Goal: Register for event/course: Sign up to attend an event or enroll in a course

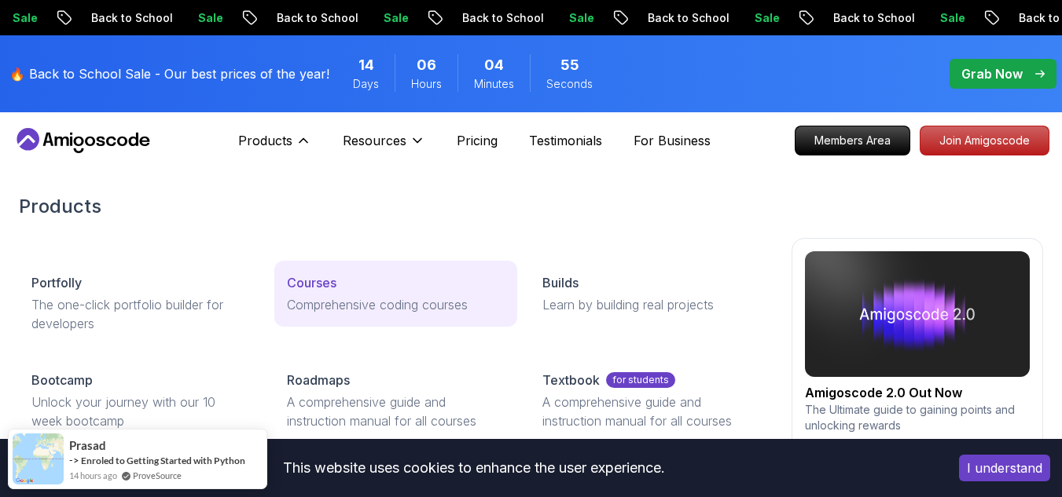
click at [342, 284] on div "Courses" at bounding box center [396, 282] width 218 height 19
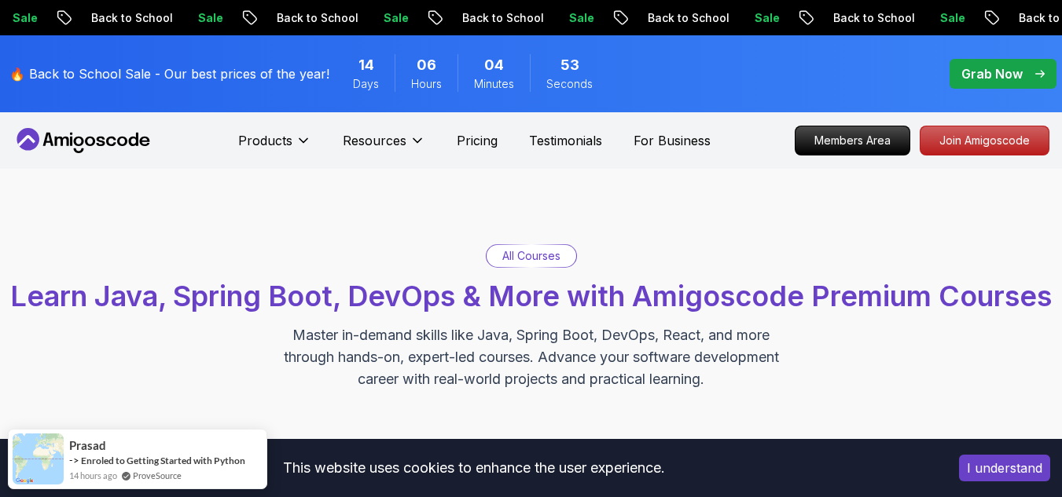
click at [1017, 463] on button "I understand" at bounding box center [1004, 468] width 91 height 27
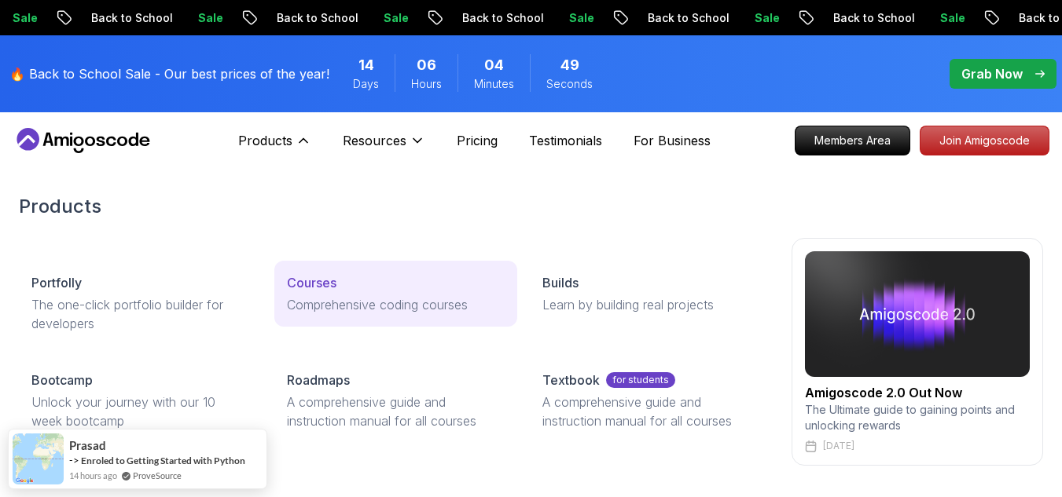
click at [309, 283] on p "Courses" at bounding box center [312, 282] width 50 height 19
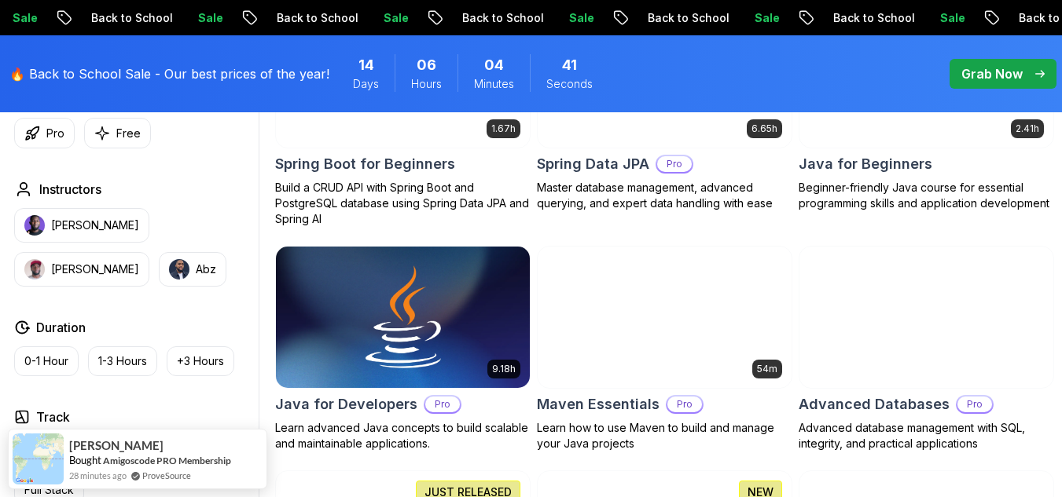
scroll to position [837, 0]
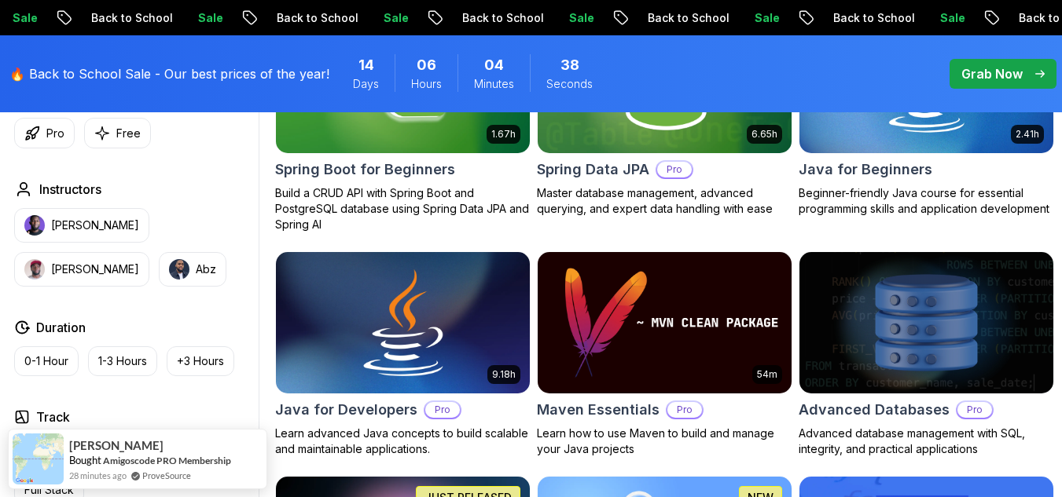
click at [369, 392] on img at bounding box center [403, 322] width 266 height 149
click at [894, 156] on img at bounding box center [926, 81] width 266 height 149
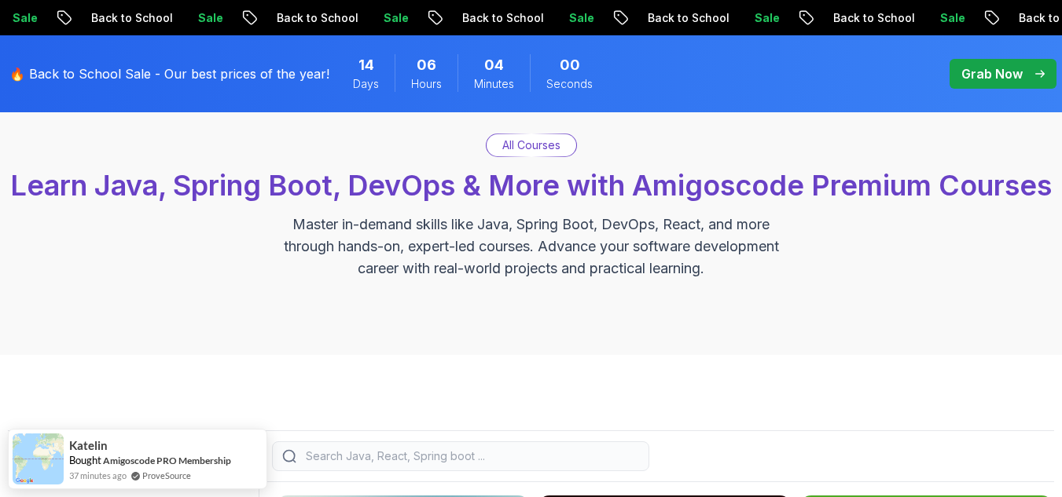
scroll to position [0, 0]
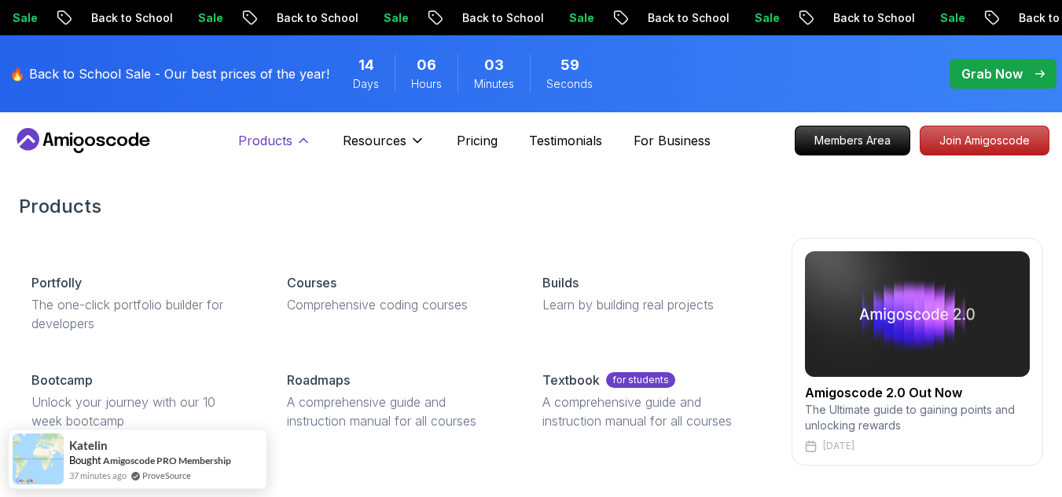
click at [273, 141] on p "Products" at bounding box center [265, 140] width 54 height 19
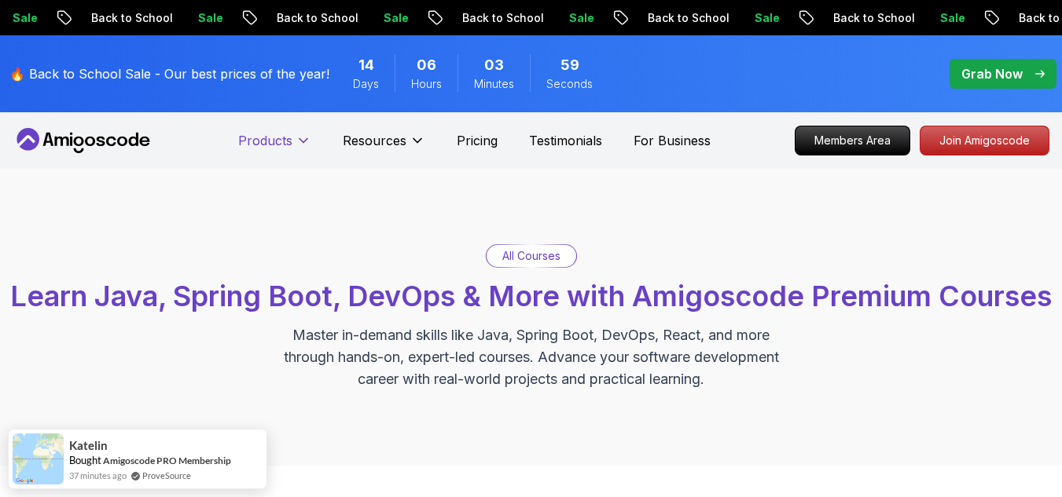
click at [273, 141] on p "Products" at bounding box center [265, 140] width 54 height 19
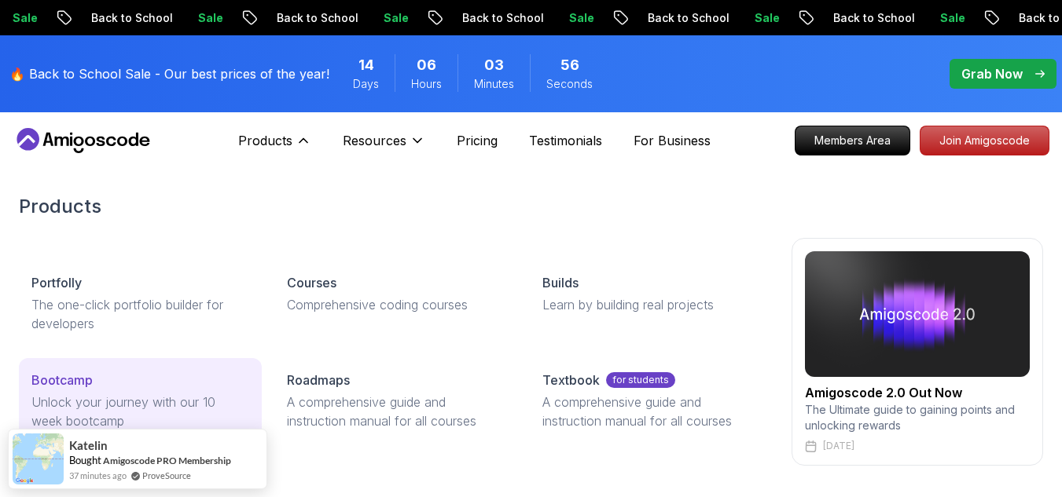
click at [145, 383] on div "Bootcamp" at bounding box center [140, 380] width 218 height 19
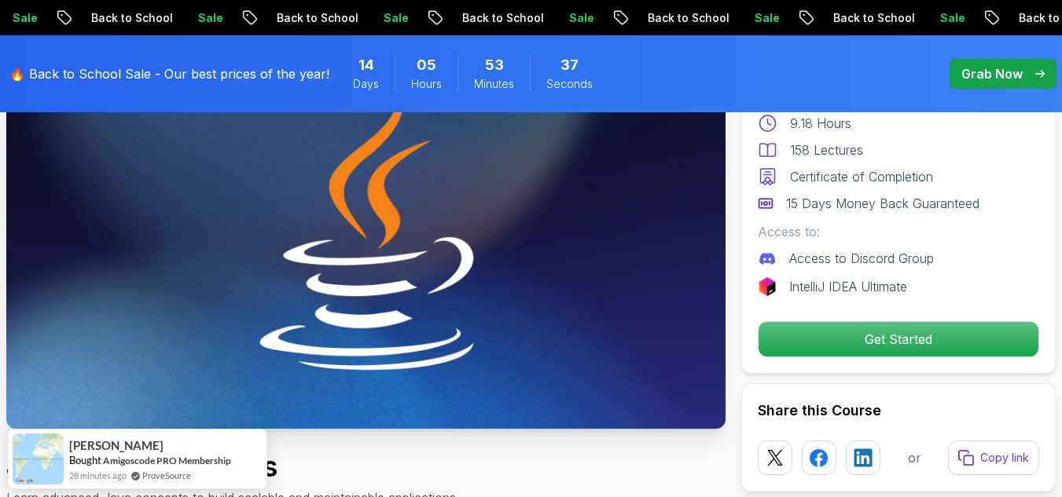
scroll to position [183, 0]
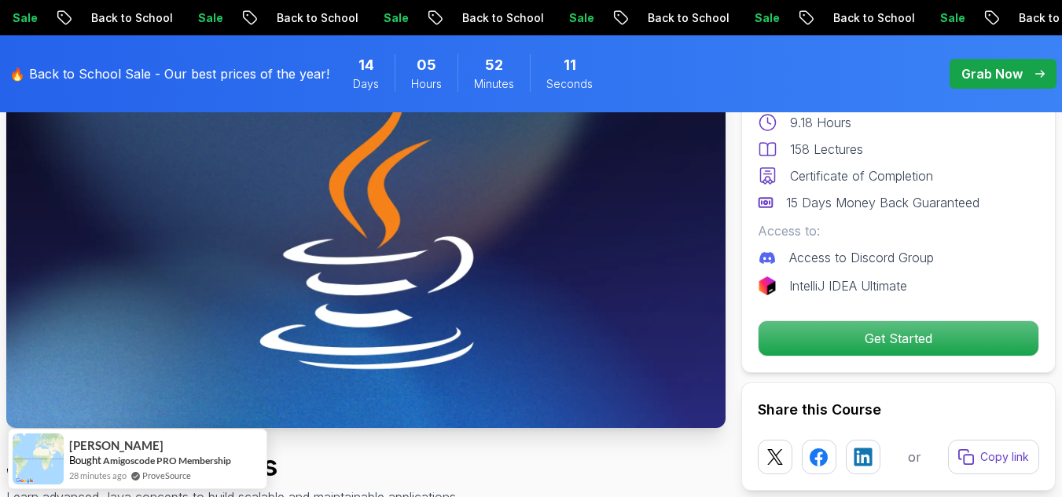
click at [871, 284] on p "IntelliJ IDEA Ultimate" at bounding box center [848, 286] width 118 height 19
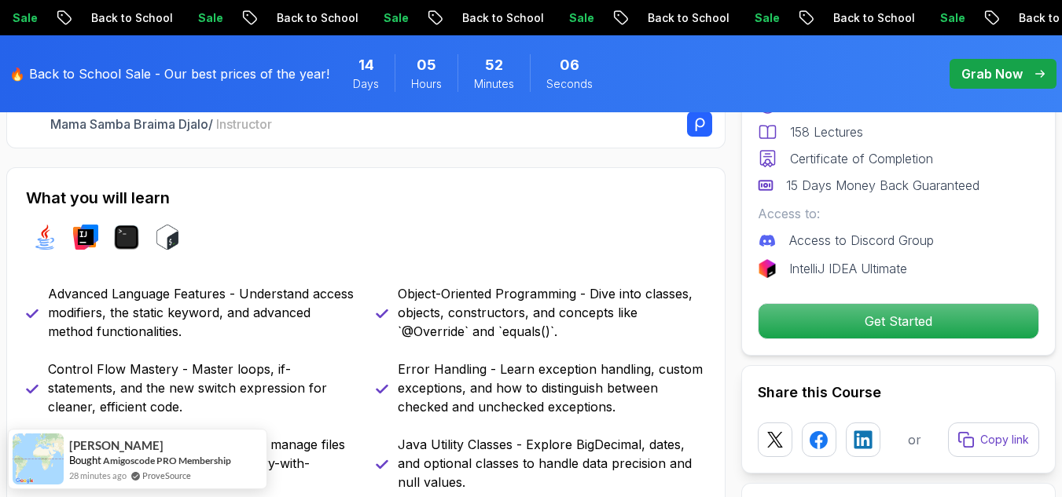
scroll to position [604, 0]
click at [493, 237] on div "java intellij terminal bash" at bounding box center [366, 237] width 680 height 44
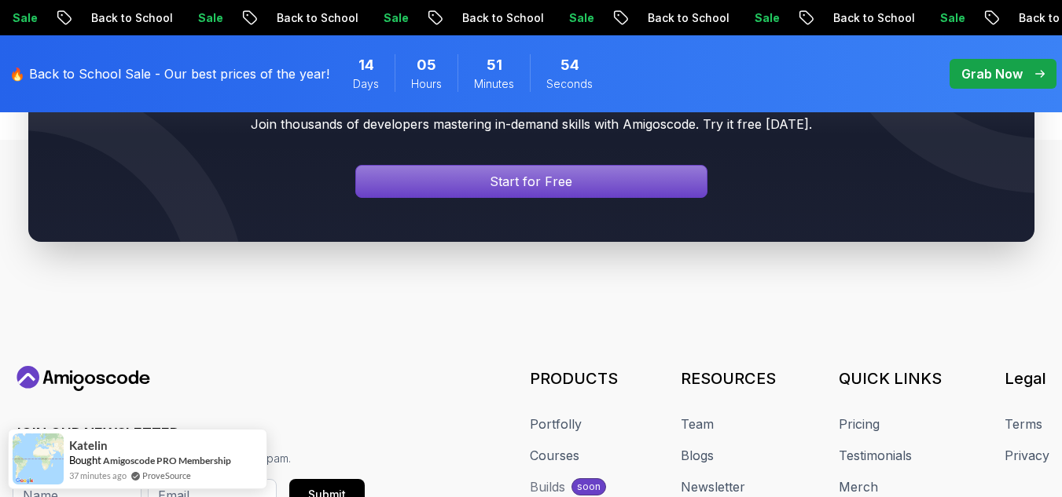
scroll to position [6833, 0]
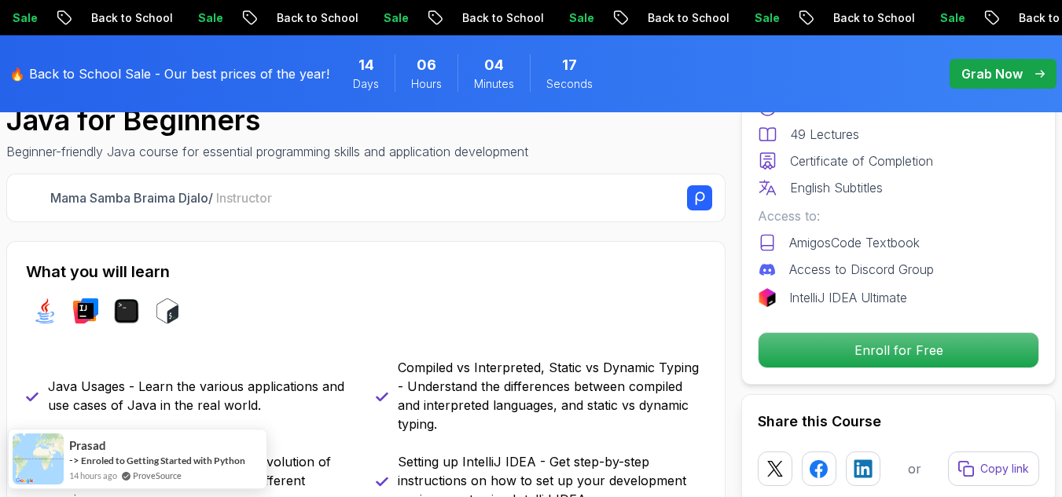
scroll to position [531, 0]
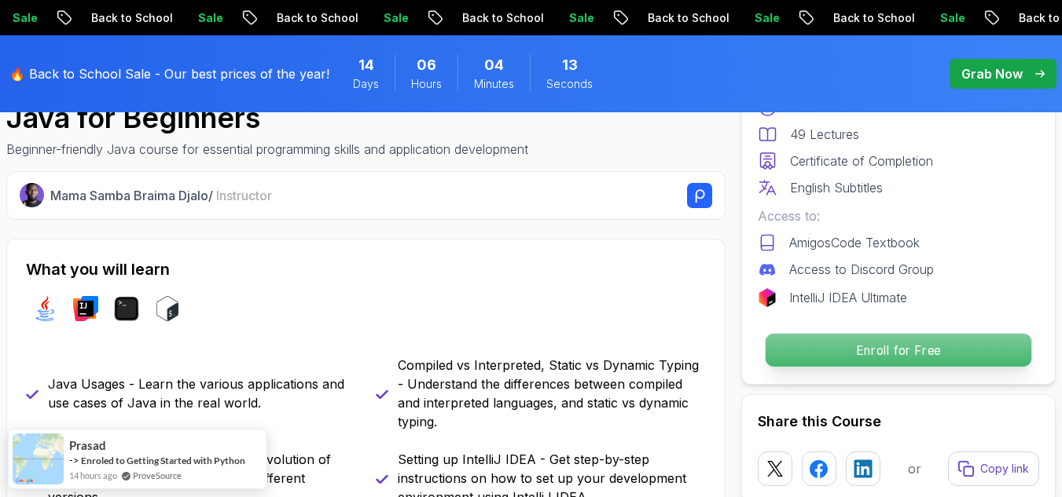
click at [861, 357] on p "Enroll for Free" at bounding box center [898, 350] width 266 height 33
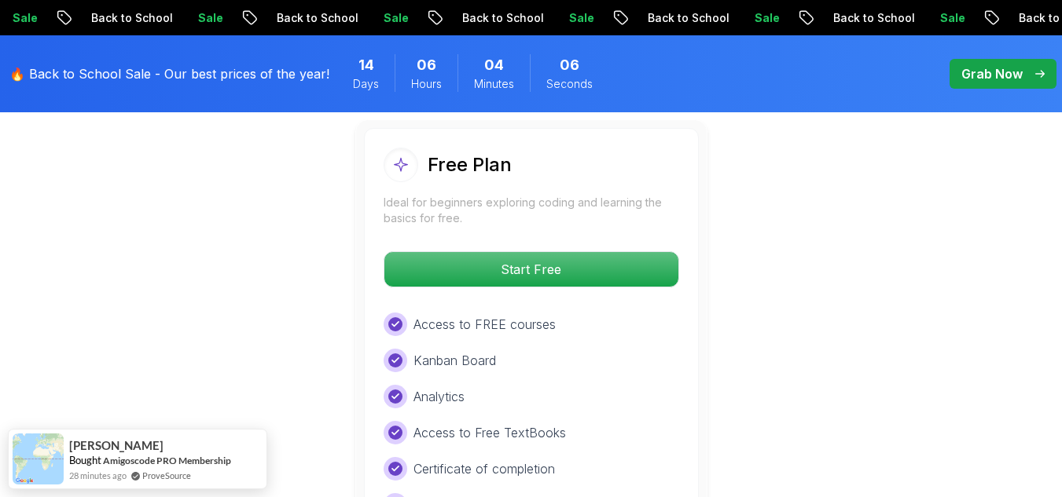
scroll to position [3335, 0]
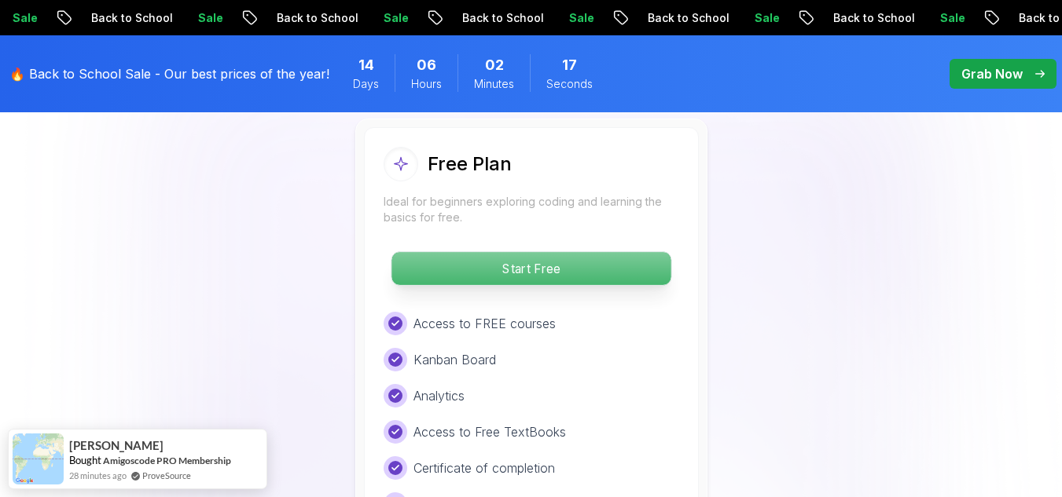
click at [528, 252] on p "Start Free" at bounding box center [530, 268] width 279 height 33
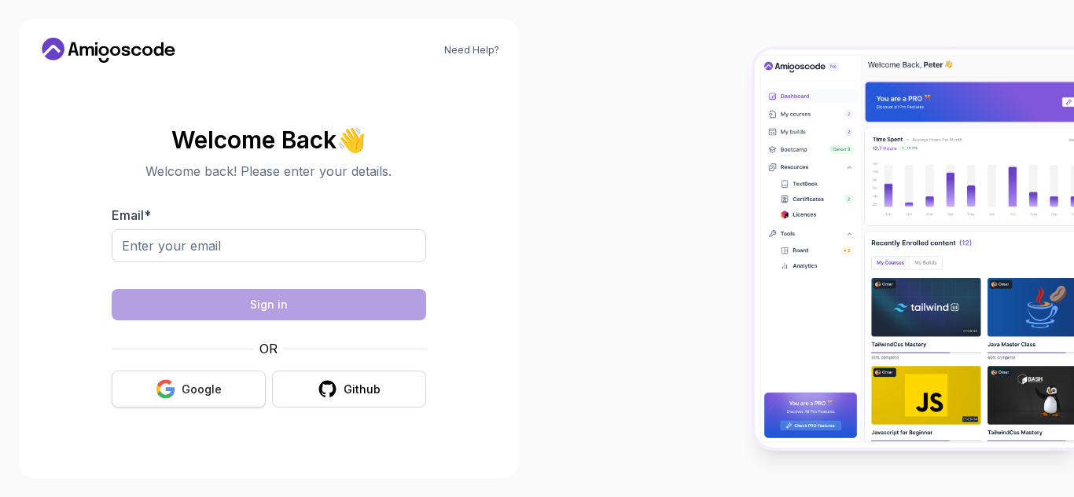
click at [191, 391] on div "Google" at bounding box center [202, 390] width 40 height 16
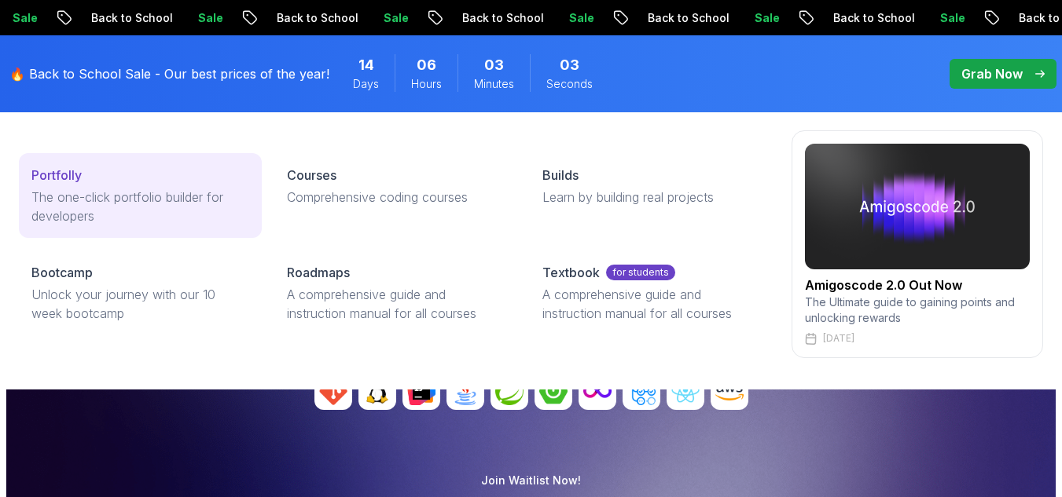
scroll to position [109, 0]
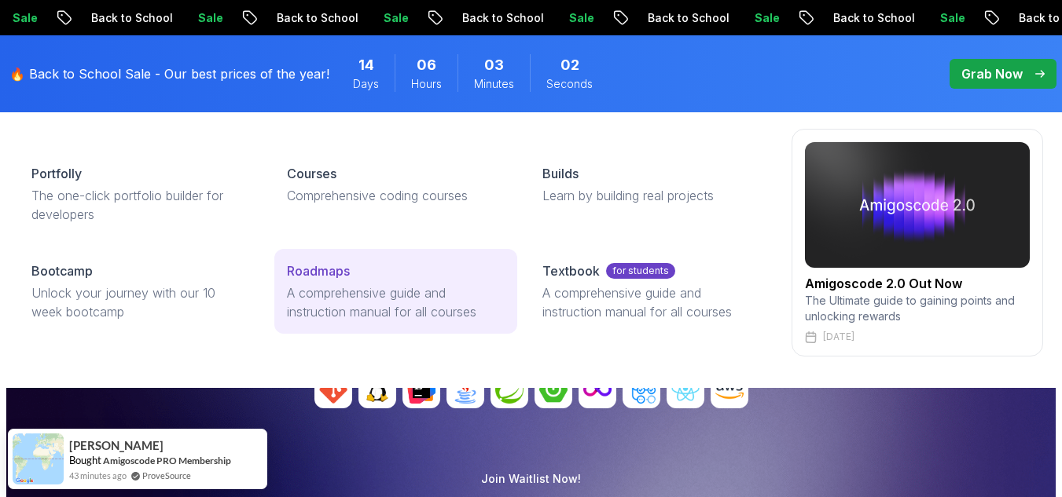
click at [360, 282] on link "Roadmaps A comprehensive guide and instruction manual for all courses" at bounding box center [395, 291] width 243 height 85
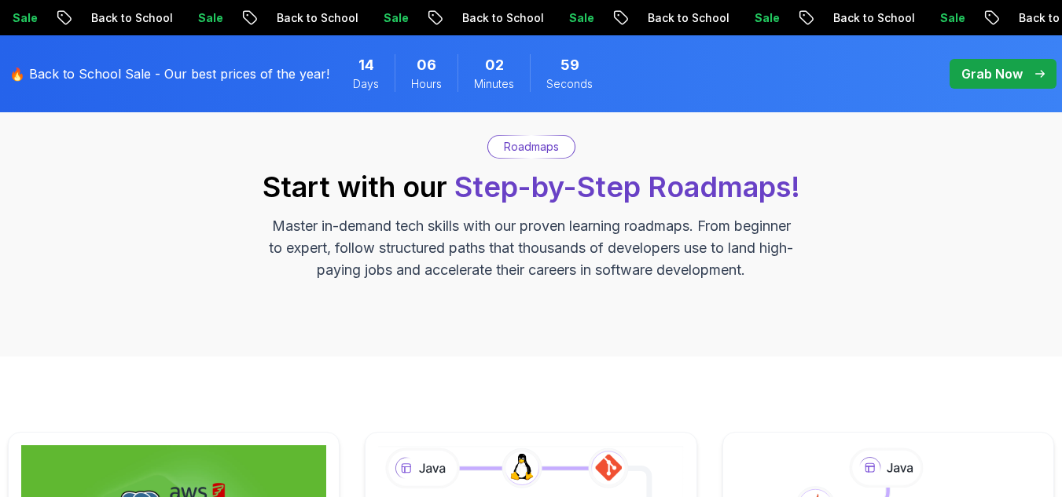
scroll to position [491, 0]
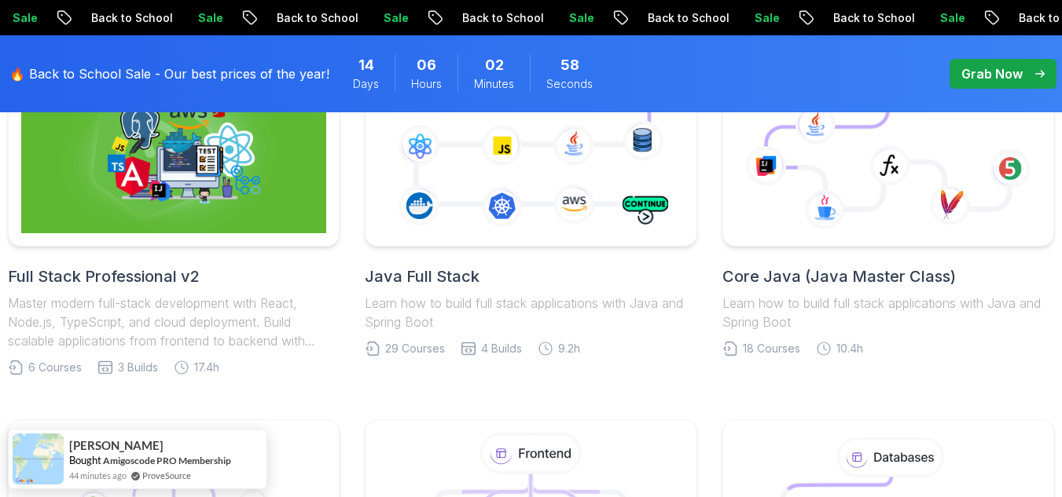
click at [435, 280] on h2 "Java Full Stack" at bounding box center [531, 277] width 332 height 22
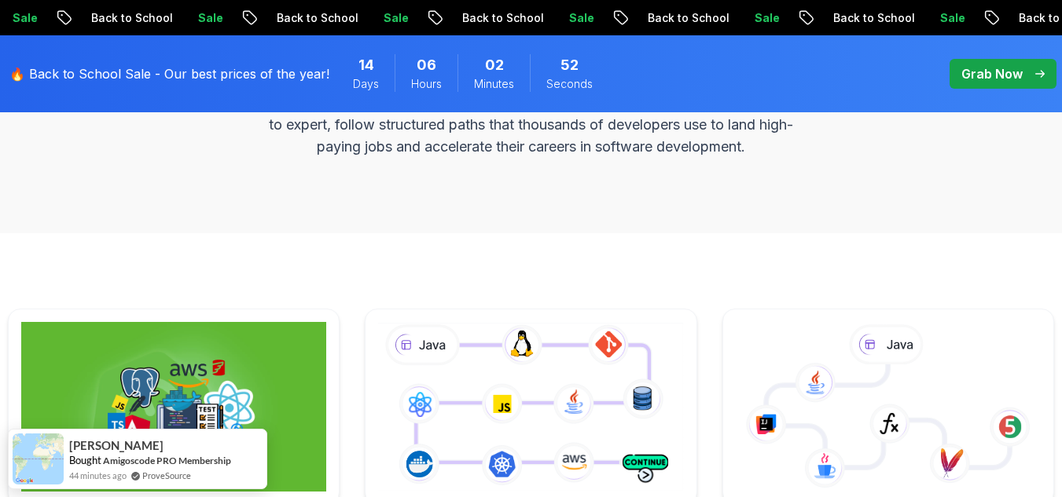
scroll to position [0, 0]
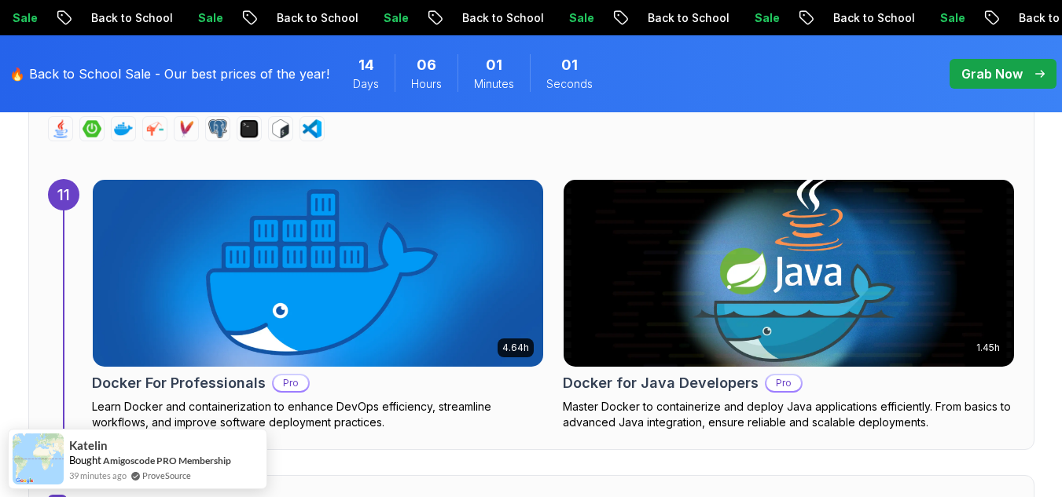
scroll to position [7617, 0]
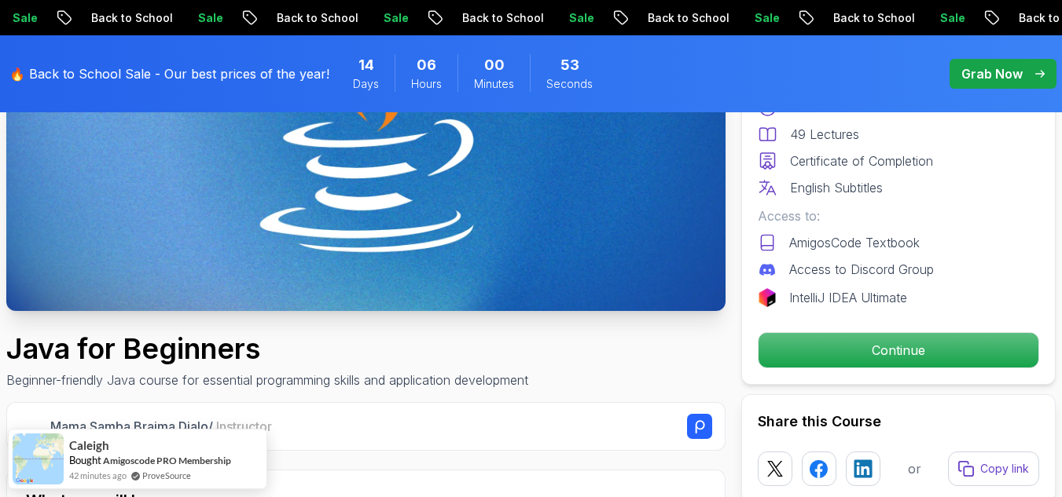
scroll to position [303, 0]
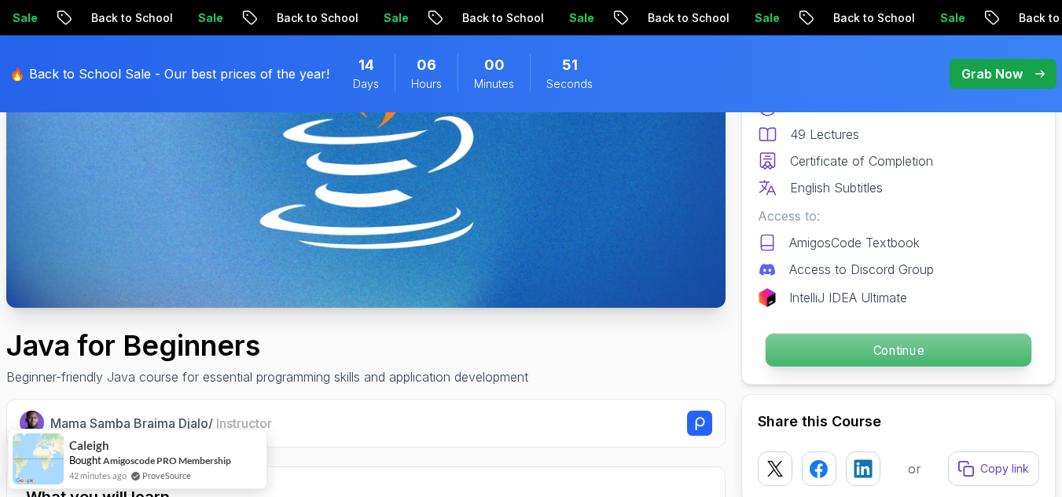
click at [882, 358] on p "Continue" at bounding box center [898, 350] width 266 height 33
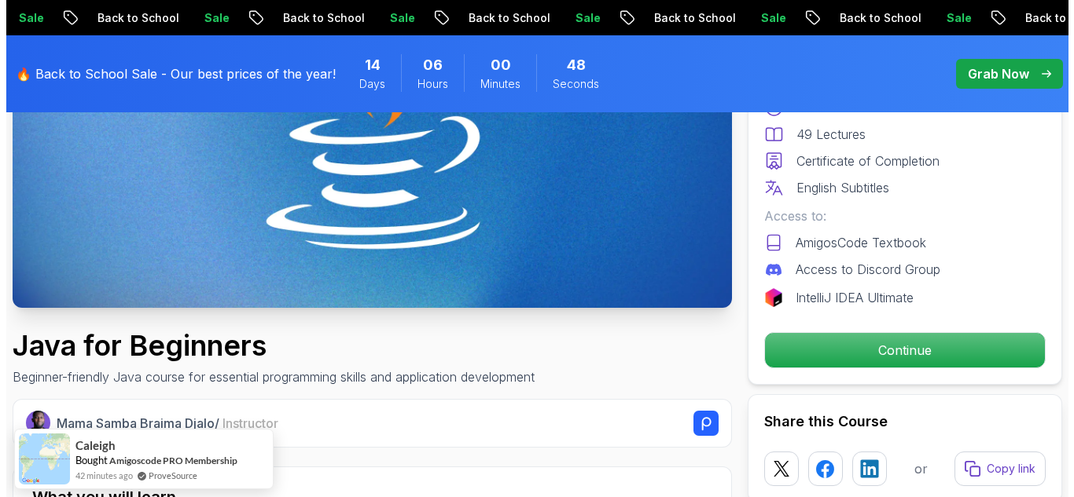
scroll to position [0, 0]
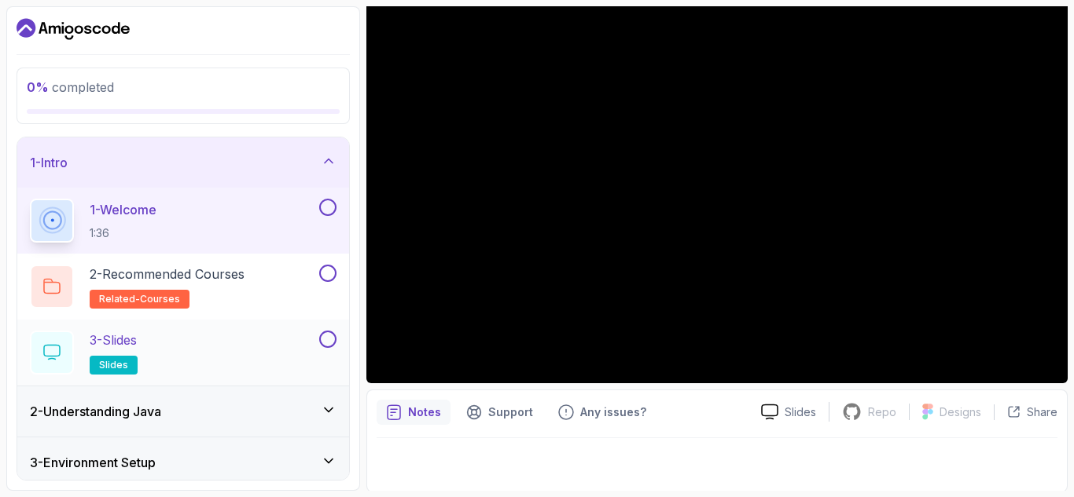
scroll to position [212, 0]
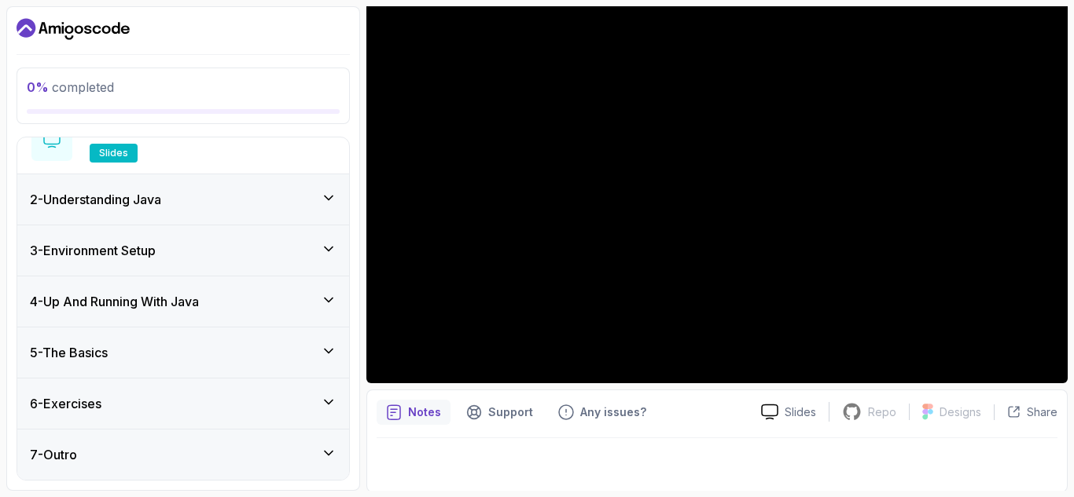
click at [147, 251] on h3 "3 - Environment Setup" at bounding box center [93, 250] width 126 height 19
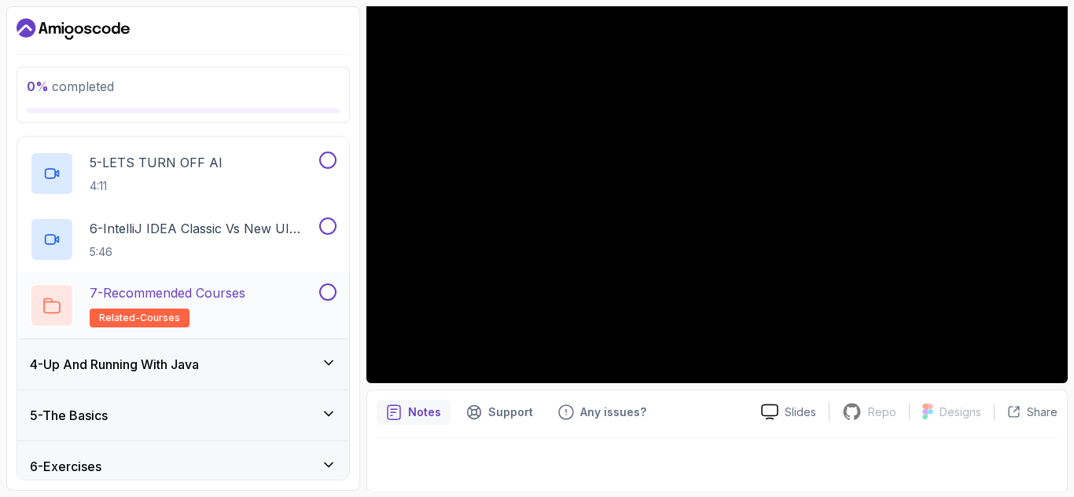
scroll to position [414, 0]
click at [190, 371] on h3 "4 - Up And Running With Java" at bounding box center [114, 363] width 169 height 19
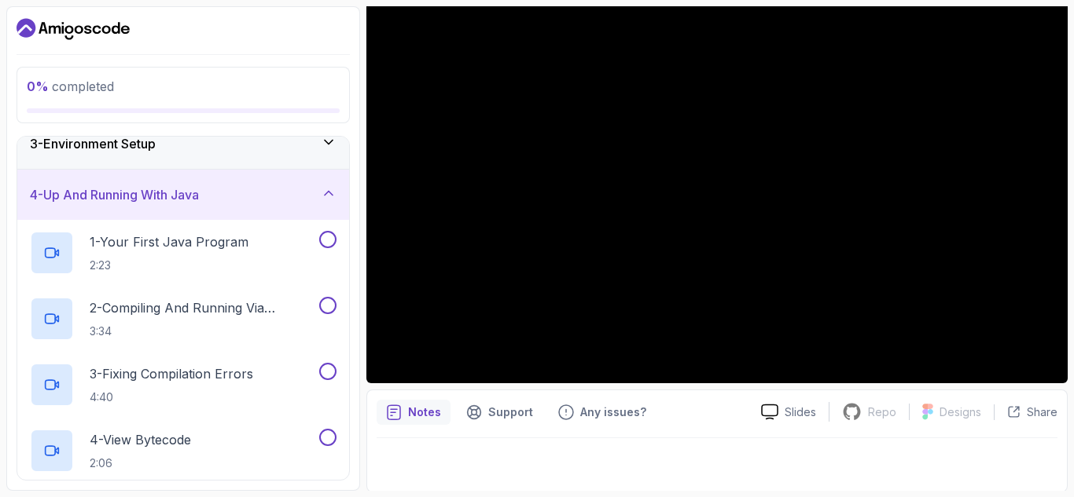
scroll to position [53, 0]
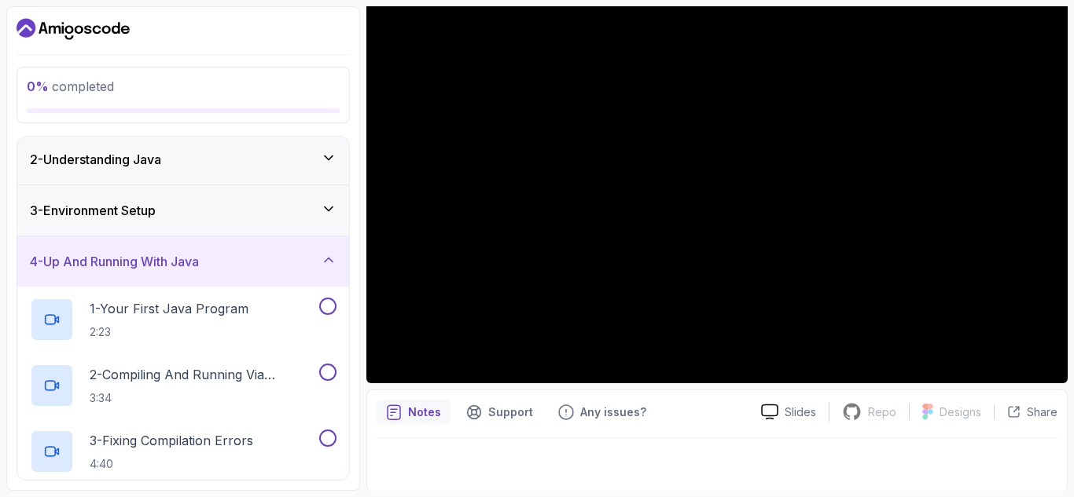
click at [181, 251] on div "4 - Up And Running With Java" at bounding box center [183, 262] width 332 height 50
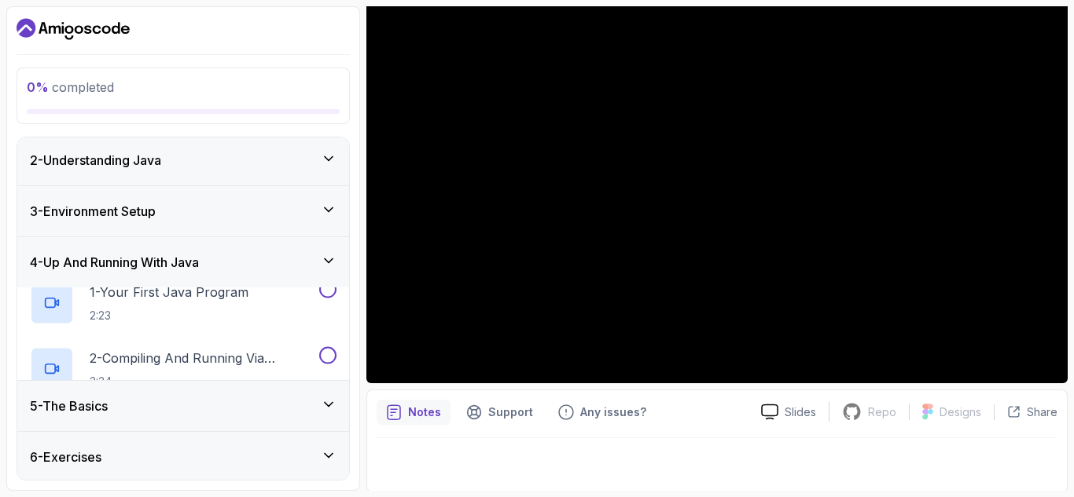
scroll to position [14, 0]
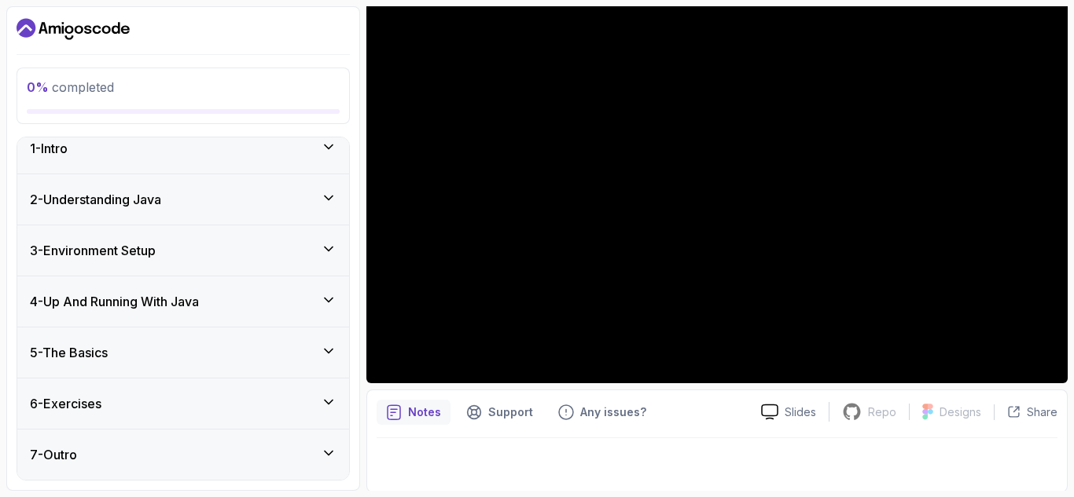
click at [180, 194] on div "2 - Understanding Java" at bounding box center [183, 199] width 307 height 19
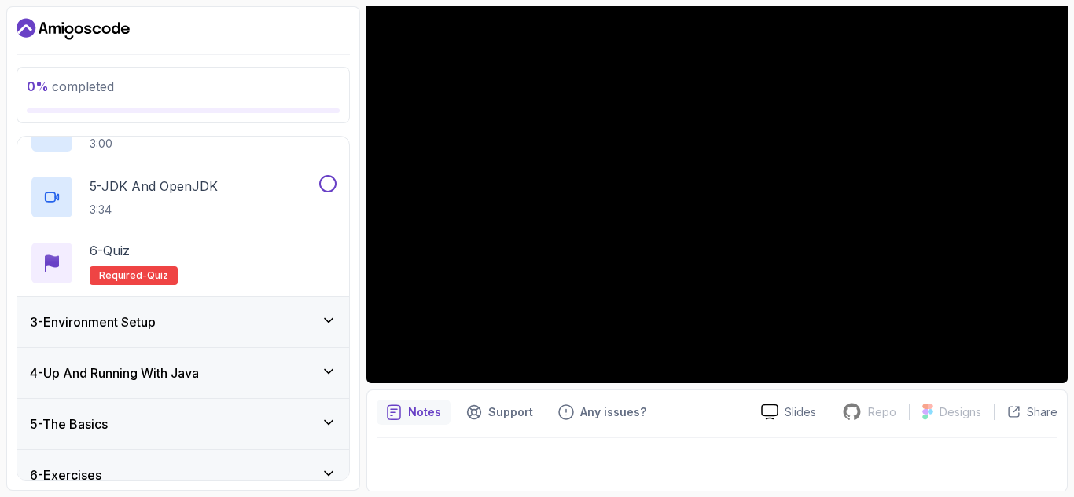
click at [156, 327] on h3 "3 - Environment Setup" at bounding box center [93, 322] width 126 height 19
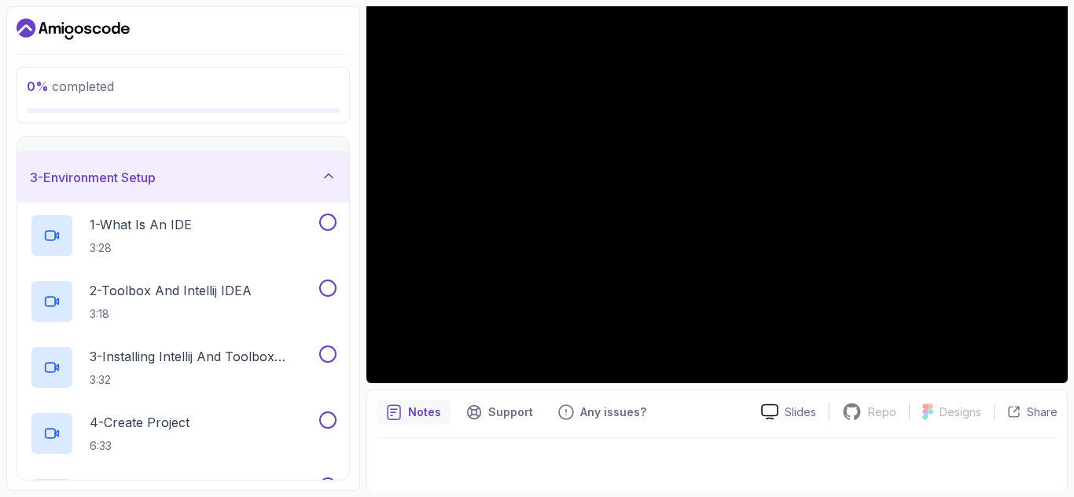
scroll to position [152, 0]
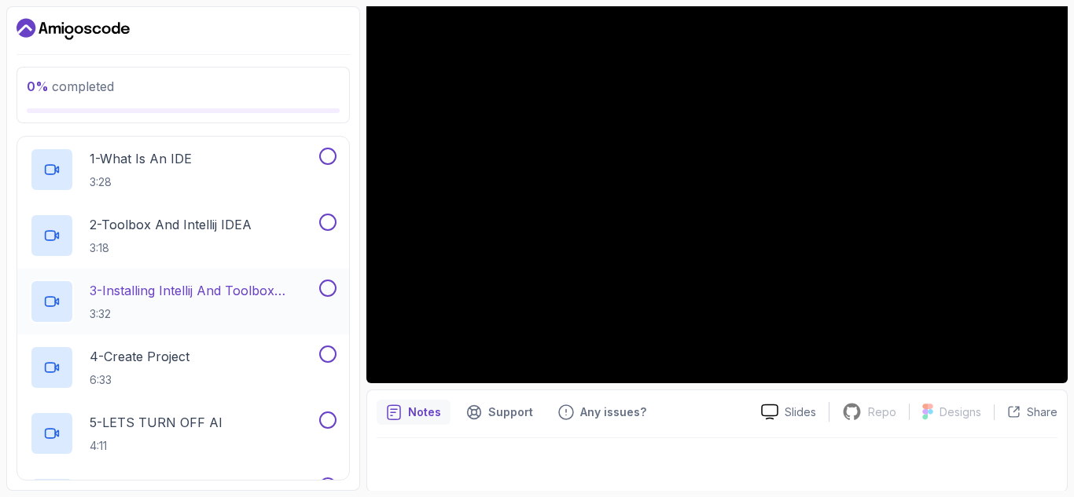
click at [156, 296] on p "3 - Installing Intellij And Toolbox Configuration" at bounding box center [203, 290] width 226 height 19
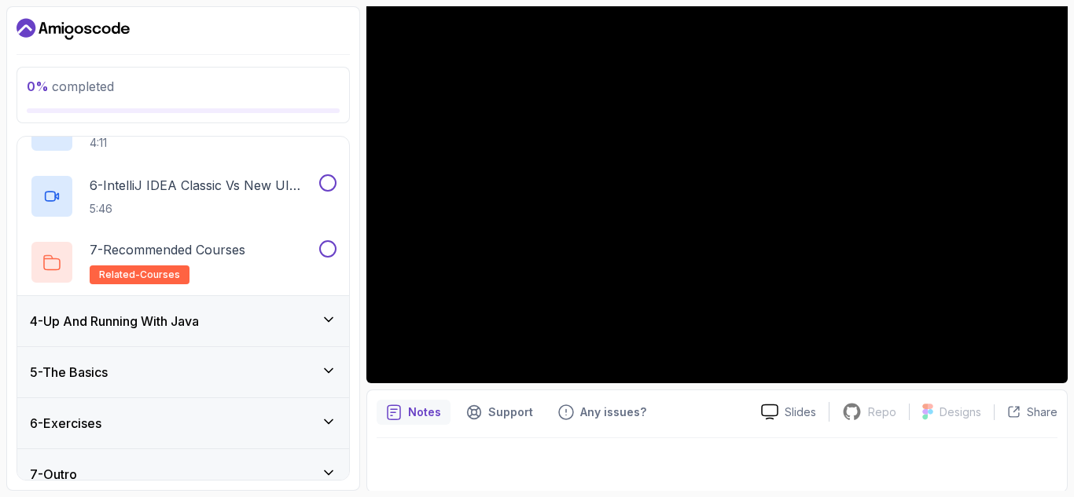
scroll to position [475, 0]
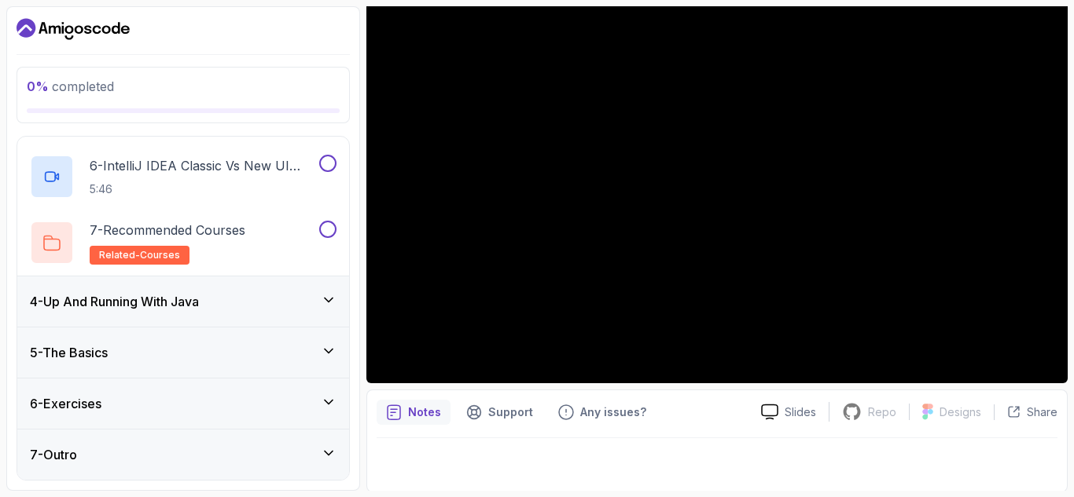
click at [95, 445] on div "7 - Outro" at bounding box center [183, 455] width 332 height 50
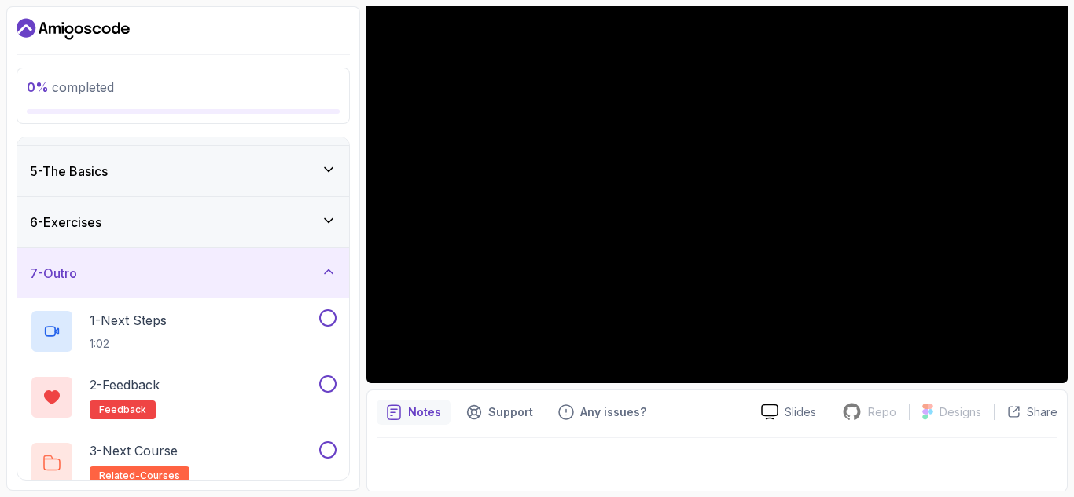
scroll to position [212, 0]
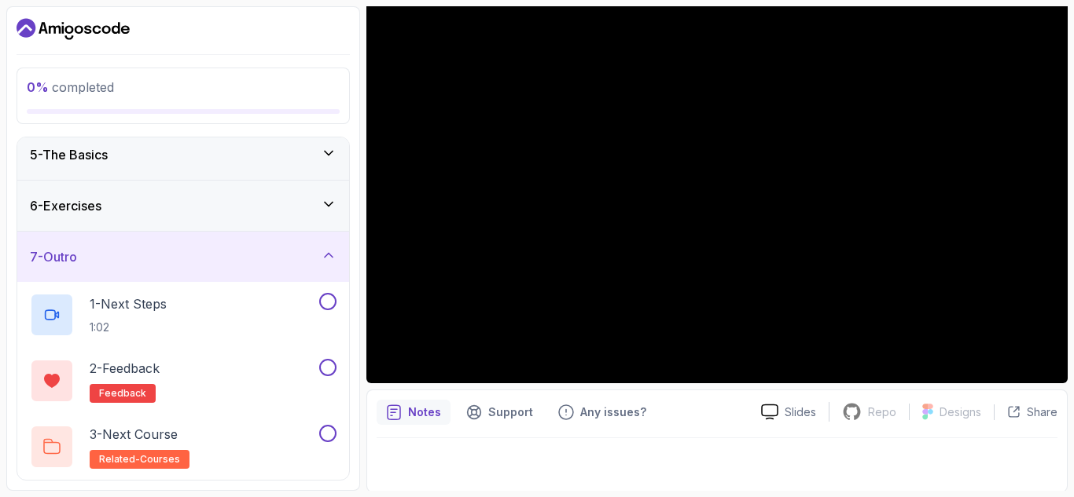
click at [136, 171] on div "5 - The Basics" at bounding box center [183, 155] width 332 height 50
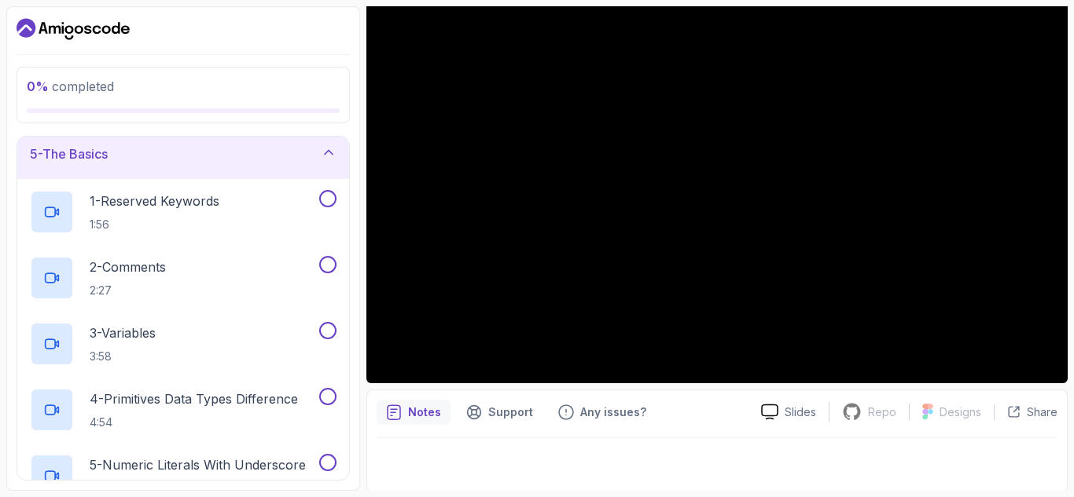
click at [136, 171] on div "5 - The Basics" at bounding box center [183, 154] width 332 height 50
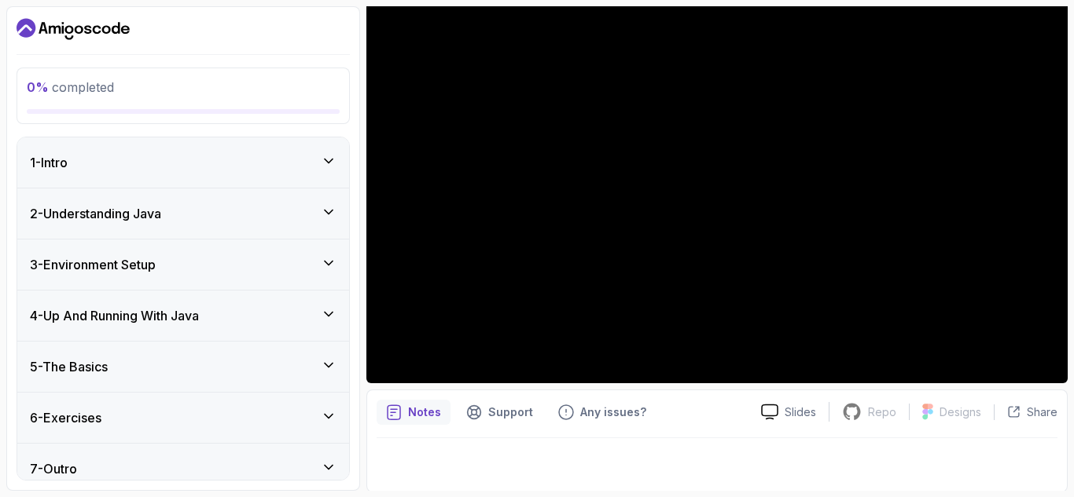
scroll to position [14, 0]
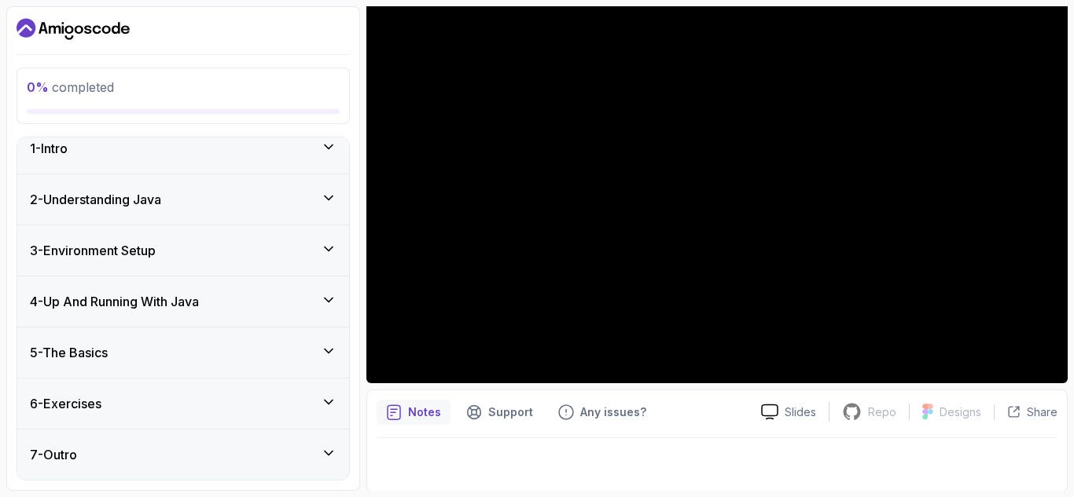
click at [140, 353] on div "5 - The Basics" at bounding box center [183, 352] width 307 height 19
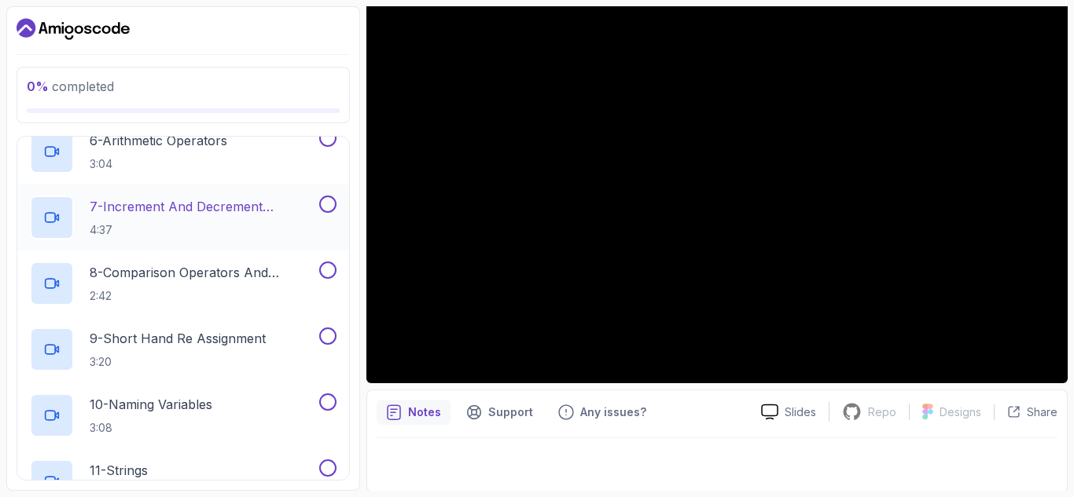
scroll to position [0, 0]
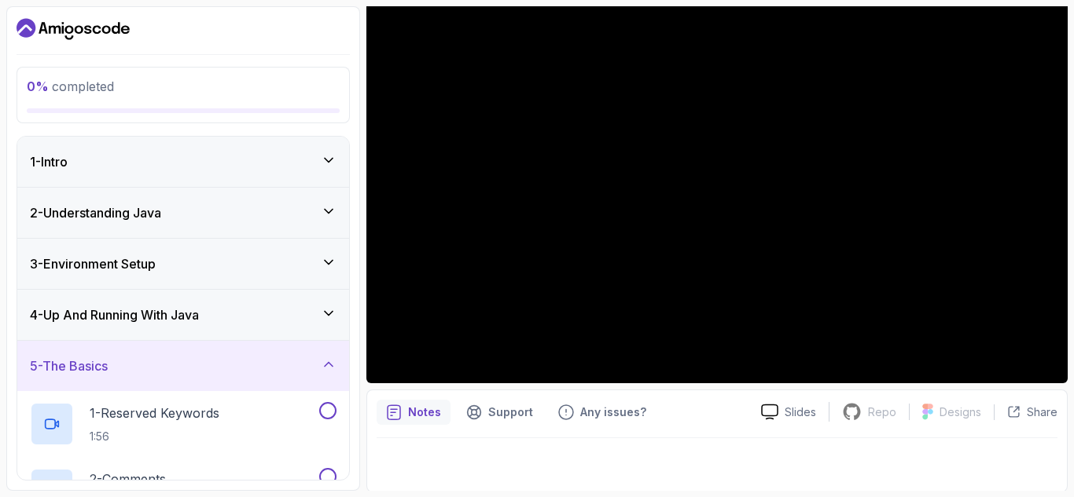
click at [162, 363] on div "5 - The Basics" at bounding box center [183, 366] width 307 height 19
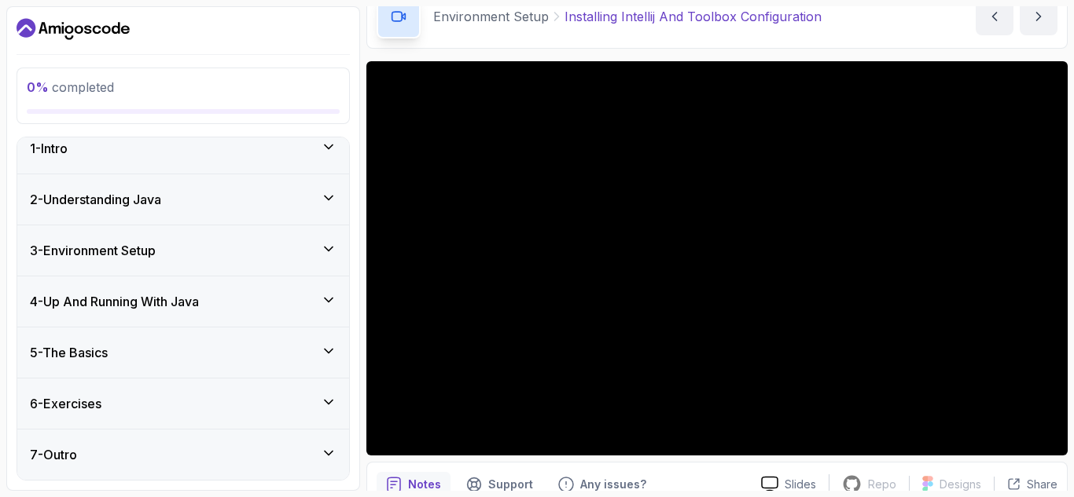
scroll to position [78, 0]
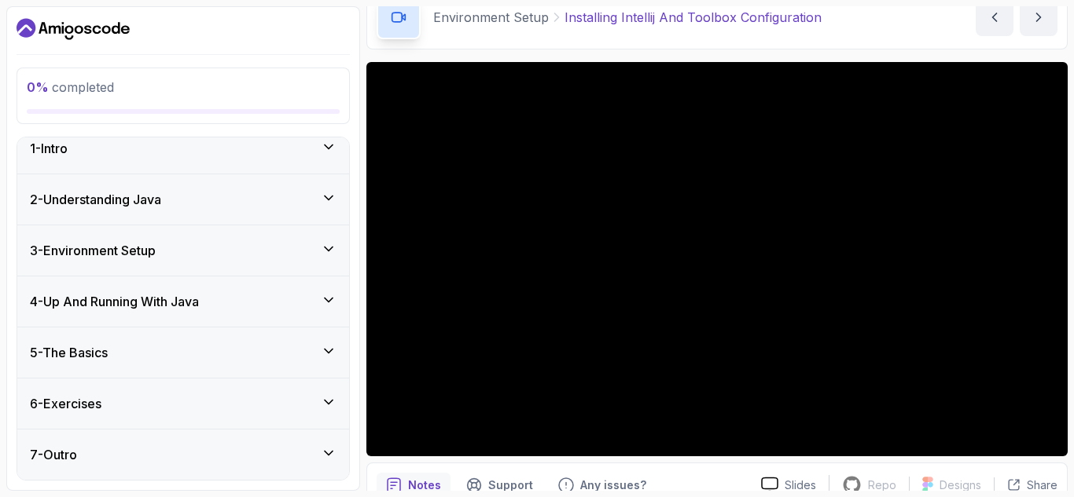
click at [133, 251] on h3 "3 - Environment Setup" at bounding box center [93, 250] width 126 height 19
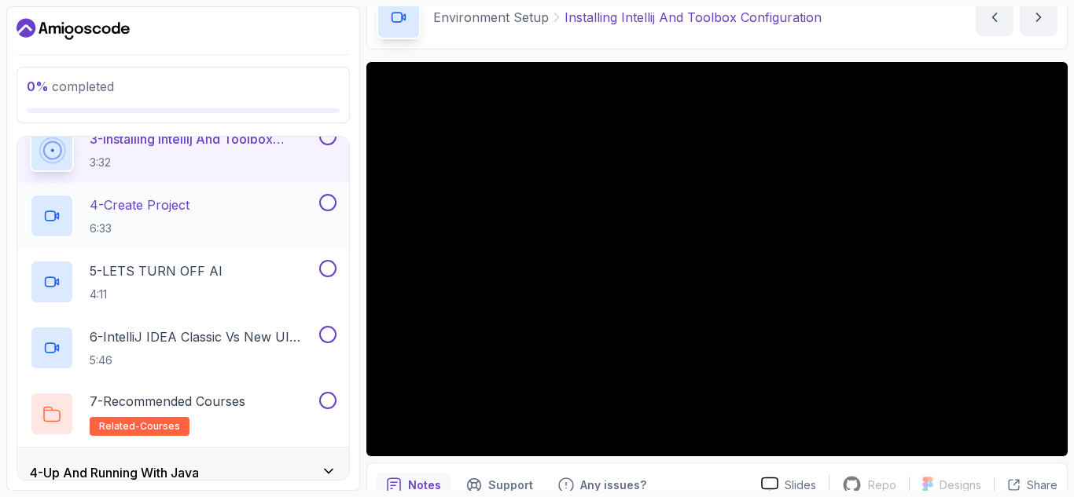
scroll to position [304, 0]
click at [189, 225] on p "6:33" at bounding box center [140, 229] width 100 height 16
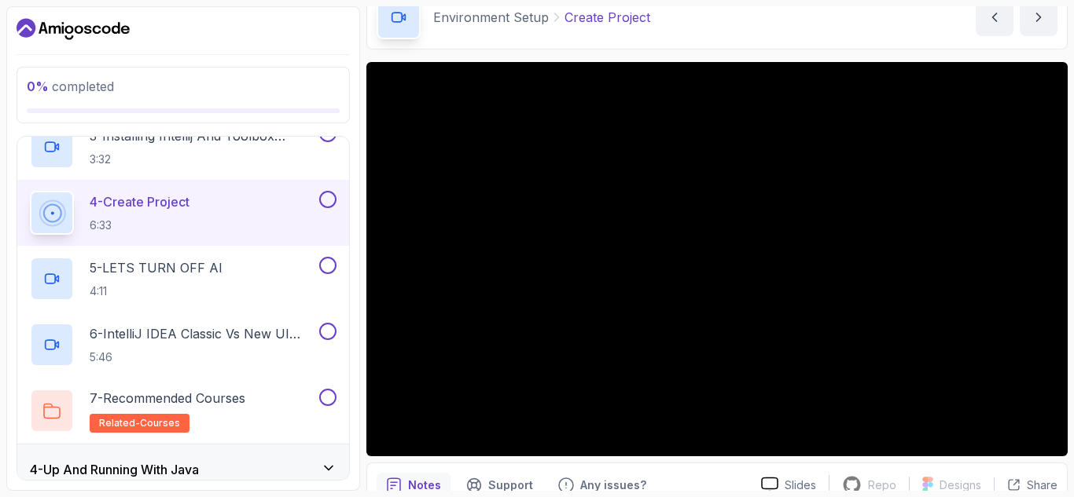
scroll to position [475, 0]
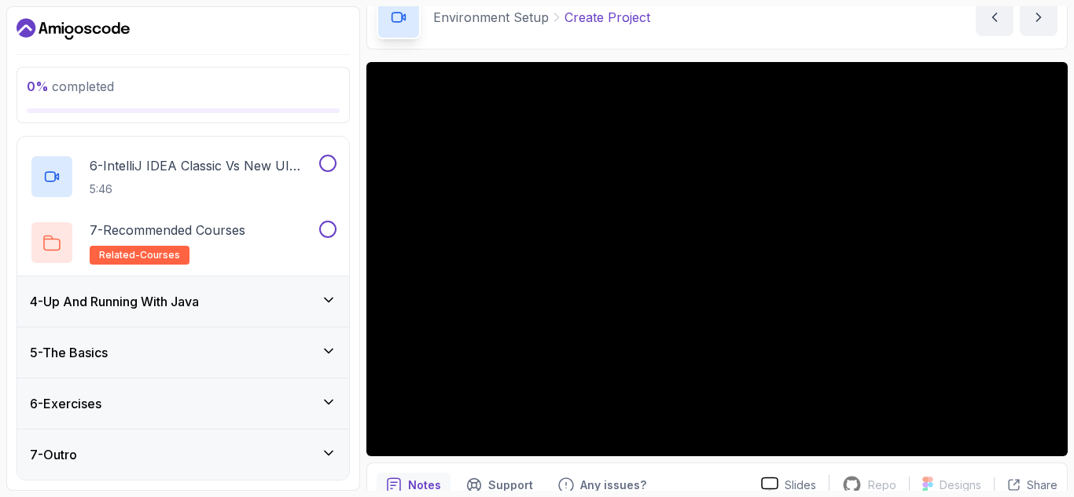
click at [196, 312] on div "4 - Up And Running With Java" at bounding box center [183, 302] width 332 height 50
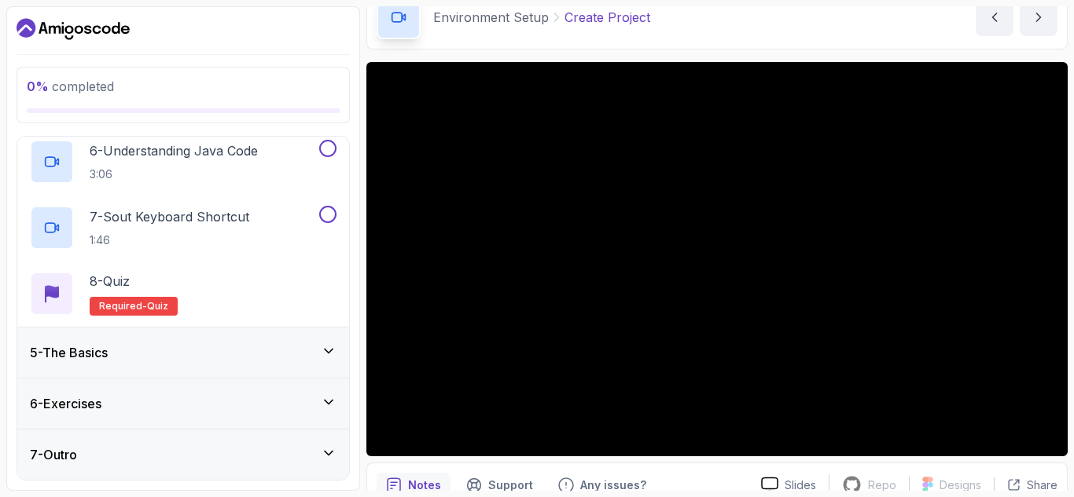
scroll to position [0, 0]
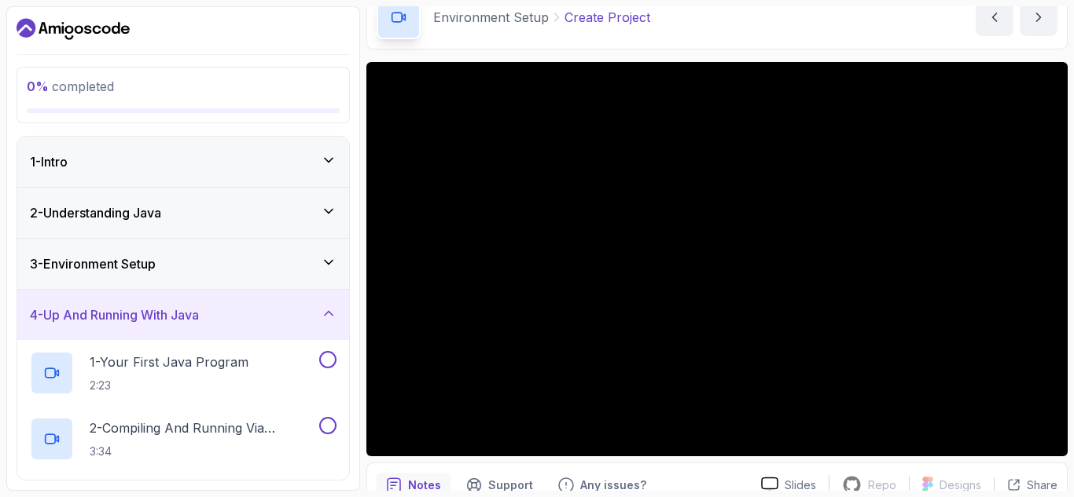
click at [105, 31] on icon "Dashboard" at bounding box center [73, 29] width 113 height 25
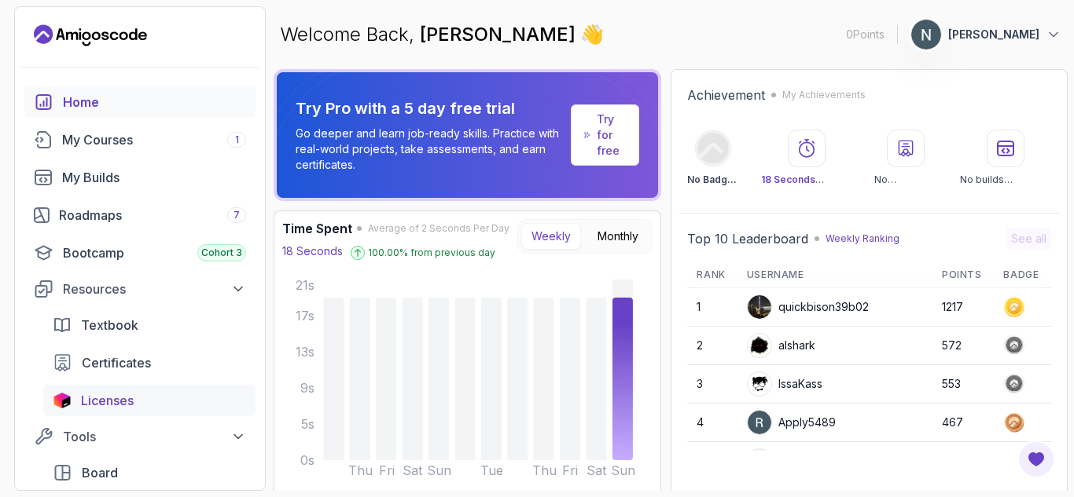
click at [130, 392] on span "Licenses" at bounding box center [107, 400] width 53 height 19
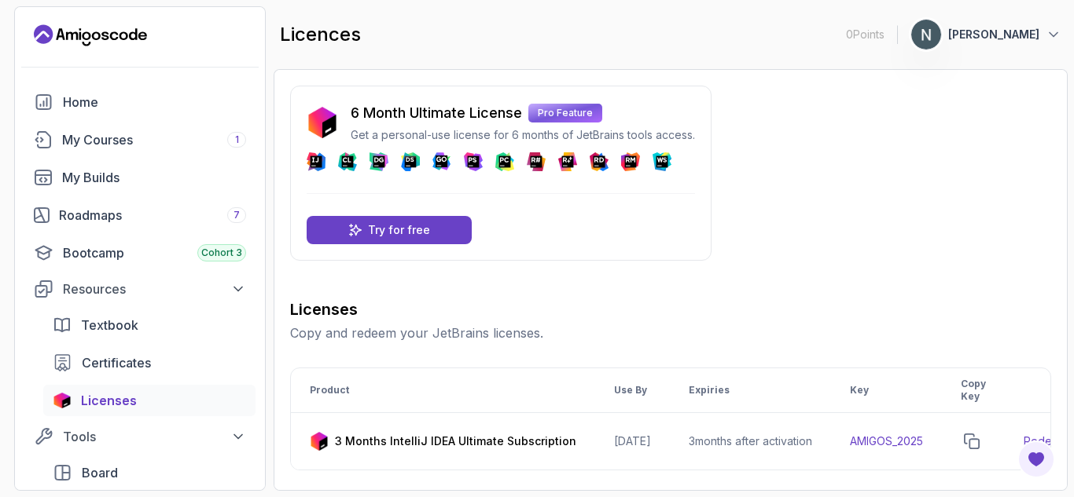
scroll to position [74, 0]
